Goal: Task Accomplishment & Management: Manage account settings

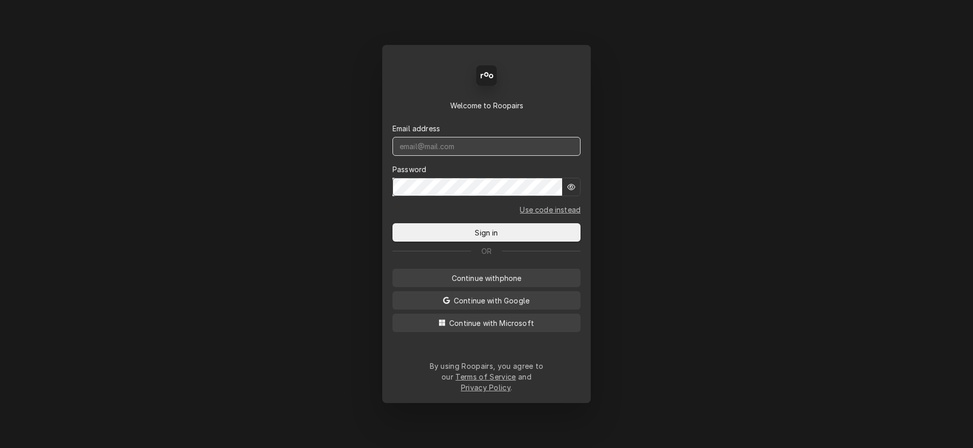
type input "[DOMAIN_NAME][EMAIL_ADDRESS][DOMAIN_NAME]"
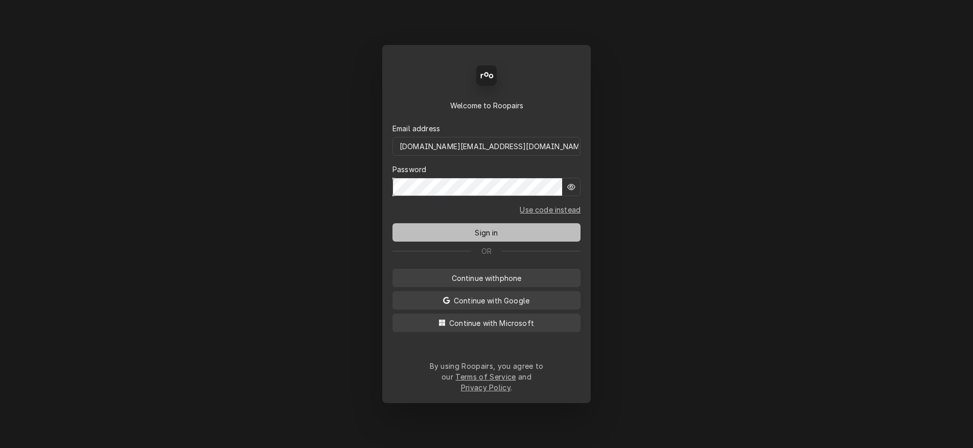
click at [480, 237] on span "Sign in" at bounding box center [486, 232] width 27 height 11
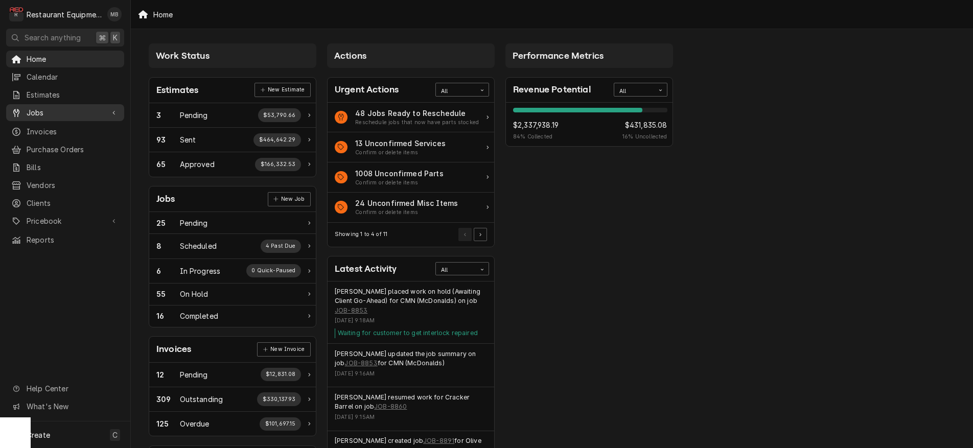
click at [40, 107] on span "Jobs" at bounding box center [65, 112] width 77 height 11
click at [45, 124] on div "Jobs" at bounding box center [65, 130] width 114 height 13
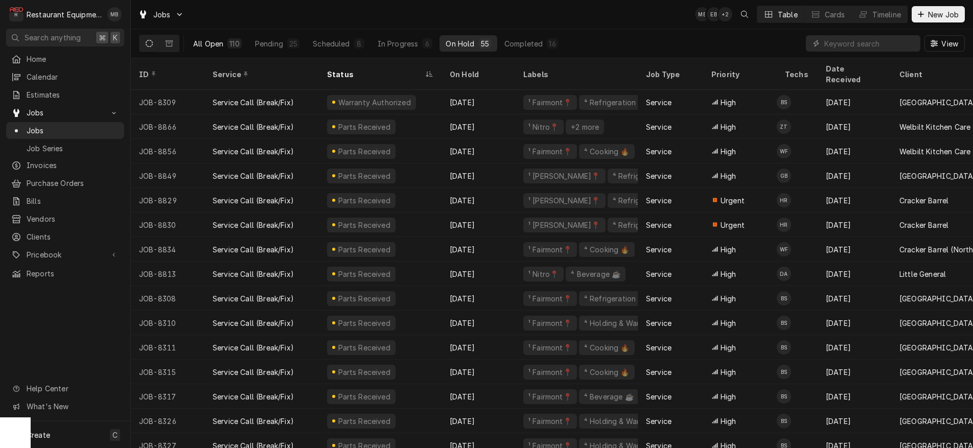
click at [224, 41] on button "All Open 110" at bounding box center [217, 43] width 61 height 16
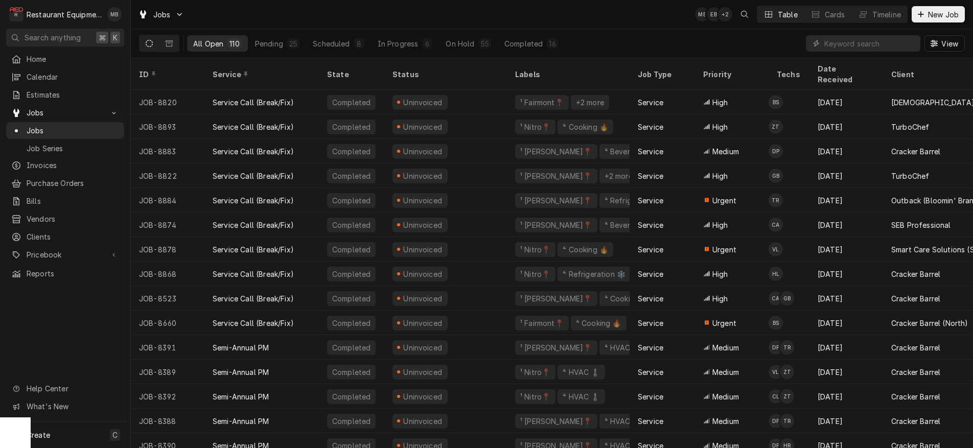
click at [227, 43] on div "110" at bounding box center [234, 43] width 14 height 10
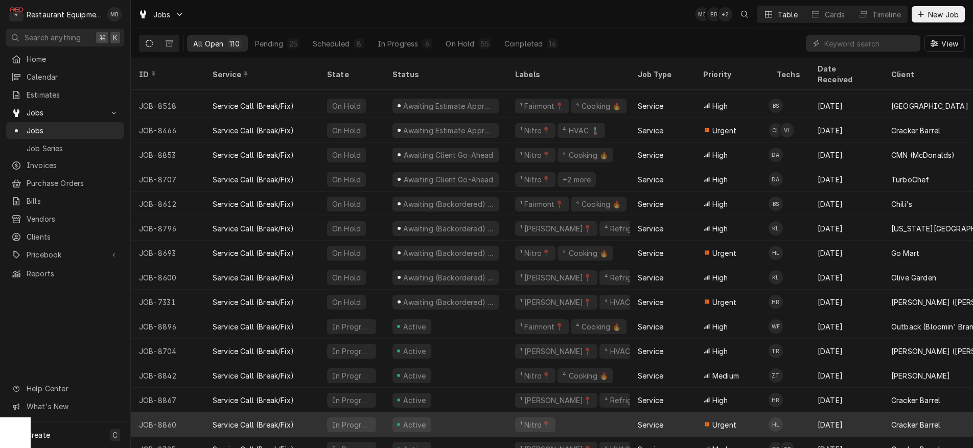
scroll to position [1523, 0]
